Goal: Information Seeking & Learning: Learn about a topic

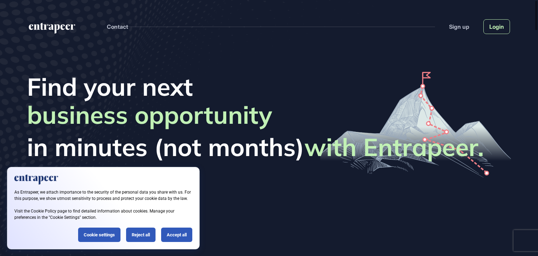
click at [503, 30] on link "Login" at bounding box center [497, 26] width 27 height 15
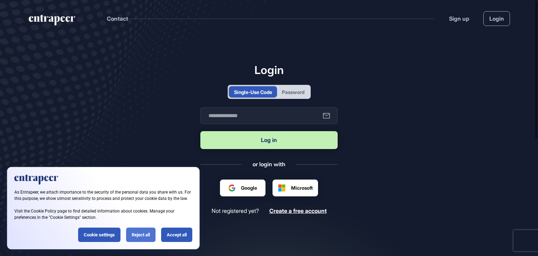
click at [144, 237] on div "Reject all" at bounding box center [140, 234] width 29 height 14
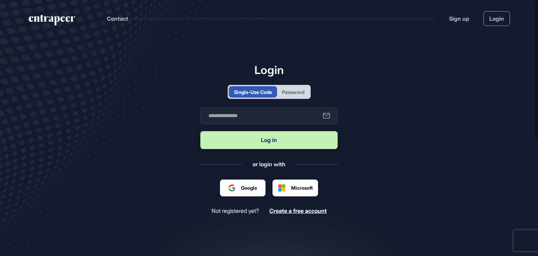
click at [300, 91] on div "Password" at bounding box center [293, 91] width 22 height 7
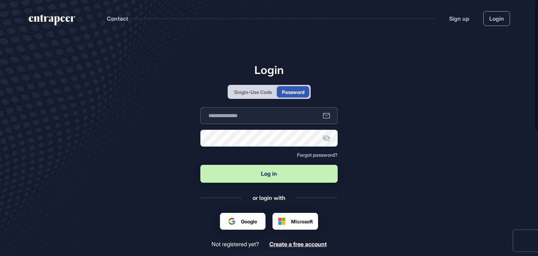
type input "**********"
click at [226, 176] on button "Log in" at bounding box center [268, 174] width 137 height 18
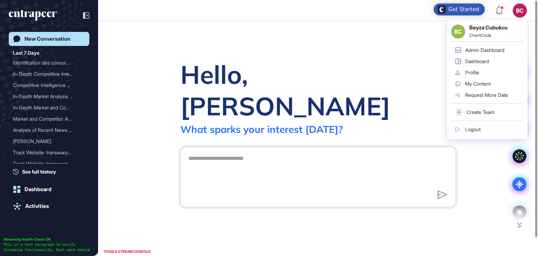
click at [480, 52] on div "Admin Dashboard" at bounding box center [484, 50] width 39 height 6
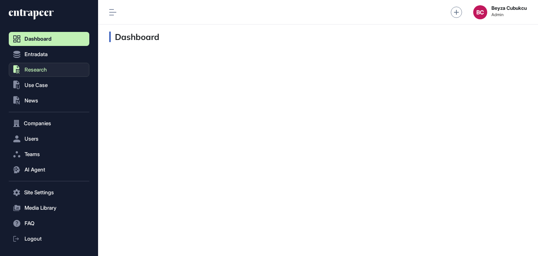
click at [30, 67] on span "Research" at bounding box center [36, 70] width 22 height 6
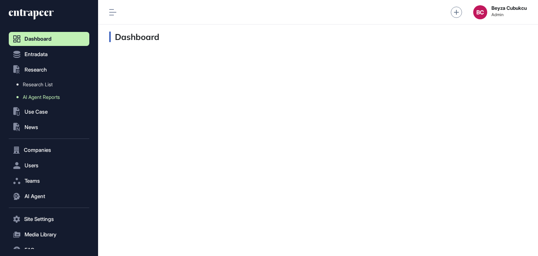
click at [46, 93] on link "AI Agent Reports" at bounding box center [50, 97] width 77 height 13
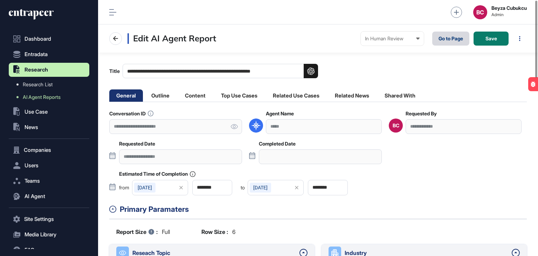
click at [456, 40] on link "Go to Page" at bounding box center [450, 39] width 37 height 14
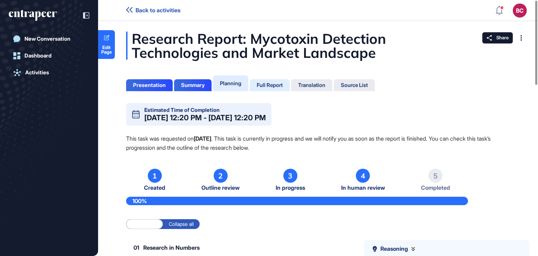
click at [266, 84] on div "Full Report" at bounding box center [270, 85] width 26 height 6
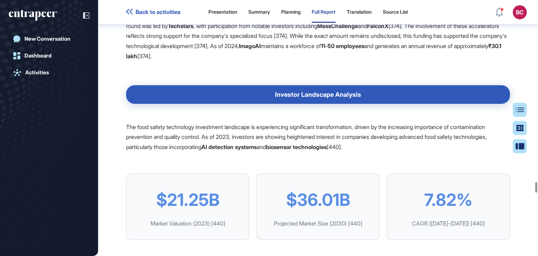
scroll to position [48516, 0]
